Goal: Information Seeking & Learning: Learn about a topic

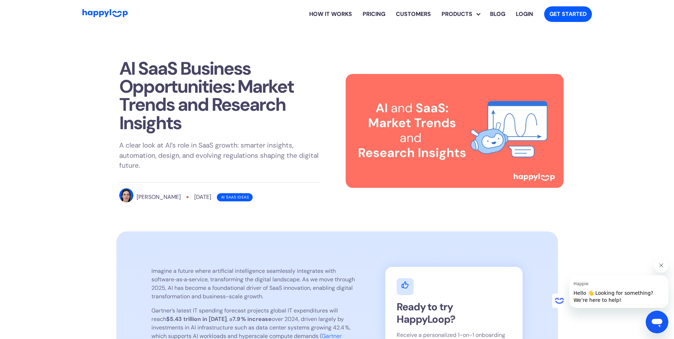
click at [228, 196] on div "Ai SaaS Ideas" at bounding box center [235, 197] width 36 height 8
click at [379, 144] on img at bounding box center [455, 131] width 218 height 114
click at [163, 199] on div "[PERSON_NAME] [DATE] Ai SaaS Ideas" at bounding box center [219, 197] width 201 height 18
drag, startPoint x: 165, startPoint y: 195, endPoint x: 135, endPoint y: 198, distance: 29.5
click at [164, 195] on div "[PERSON_NAME] [DATE] Ai SaaS Ideas" at bounding box center [219, 197] width 201 height 18
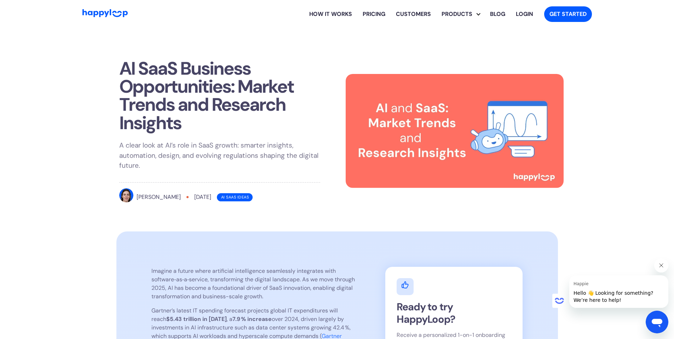
click at [122, 199] on img at bounding box center [126, 195] width 14 height 14
click at [123, 198] on img at bounding box center [126, 195] width 14 height 14
click at [124, 197] on img at bounding box center [126, 195] width 14 height 14
drag, startPoint x: 124, startPoint y: 197, endPoint x: 136, endPoint y: 199, distance: 11.7
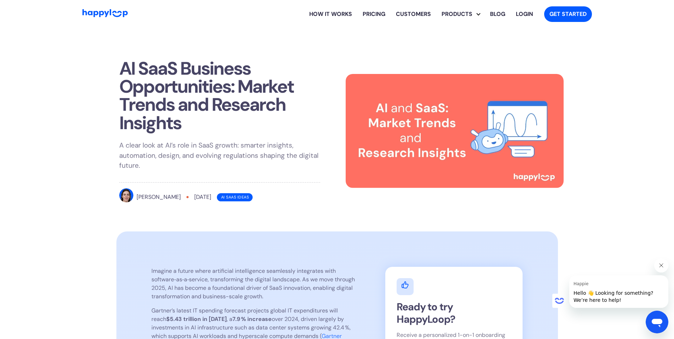
click at [134, 191] on div "[PERSON_NAME]" at bounding box center [150, 197] width 62 height 18
click at [136, 199] on div "[PERSON_NAME]" at bounding box center [150, 197] width 62 height 18
click at [144, 195] on div "[PERSON_NAME]" at bounding box center [159, 197] width 44 height 8
click at [145, 197] on div "[PERSON_NAME]" at bounding box center [159, 197] width 44 height 8
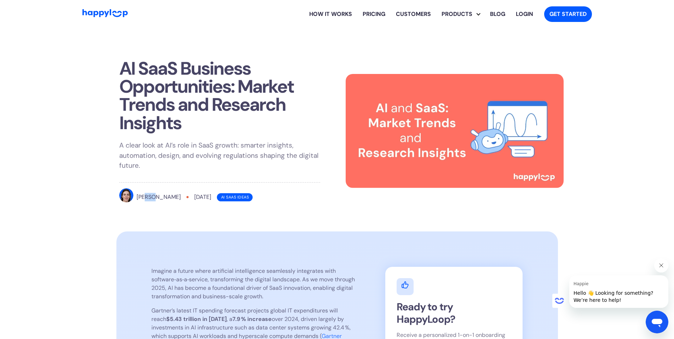
click at [145, 197] on div "[PERSON_NAME]" at bounding box center [159, 197] width 44 height 8
click at [186, 196] on div at bounding box center [187, 197] width 2 height 2
click at [186, 197] on div at bounding box center [187, 197] width 2 height 2
